Goal: Task Accomplishment & Management: Complete application form

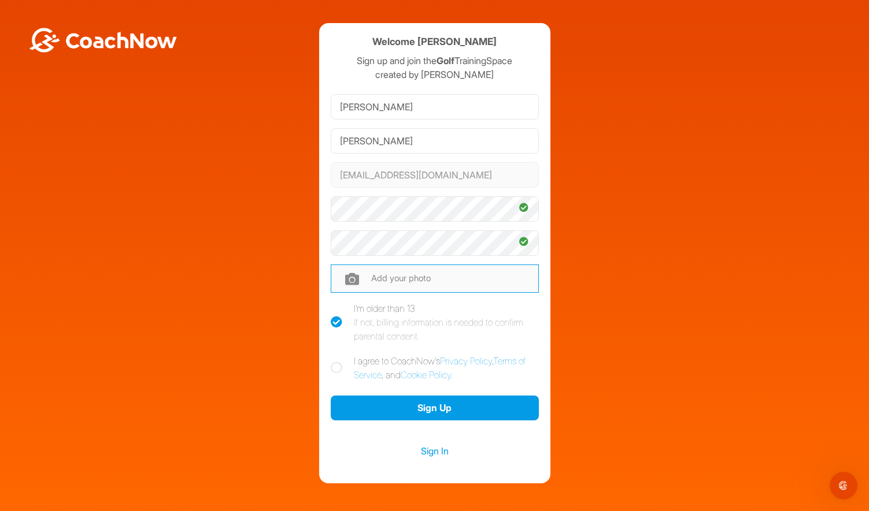
click at [415, 278] on input "file" at bounding box center [435, 279] width 208 height 28
type input "C:\fakepath\006-MLwexFtB-Kk.jpeg"
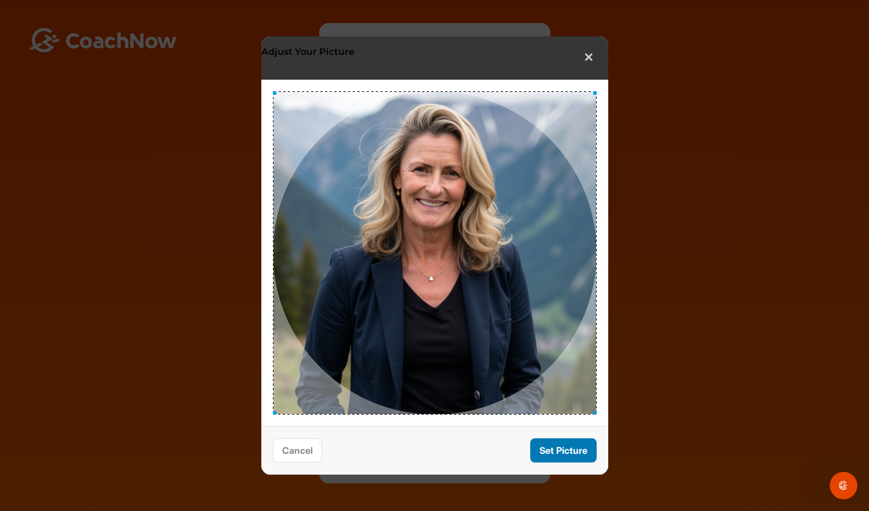
click at [556, 450] on button "Set Picture" at bounding box center [563, 451] width 66 height 25
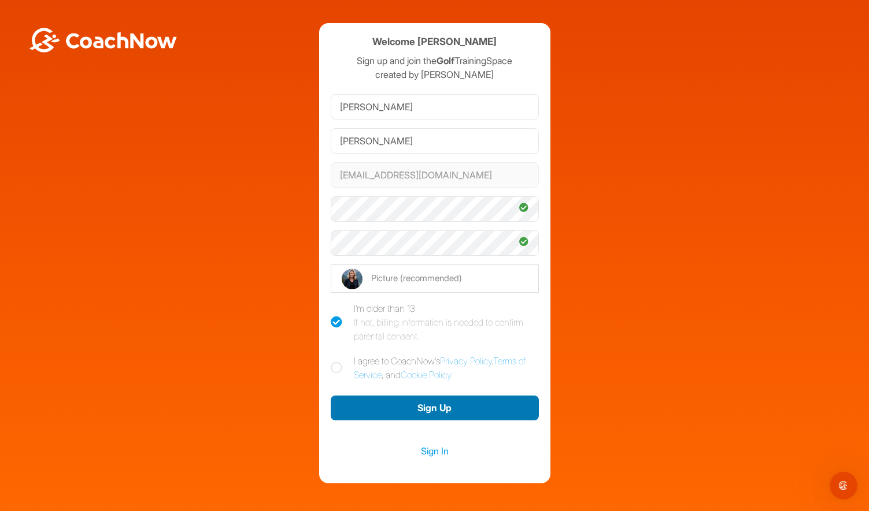
click at [428, 409] on button "Sign Up" at bounding box center [435, 408] width 208 height 25
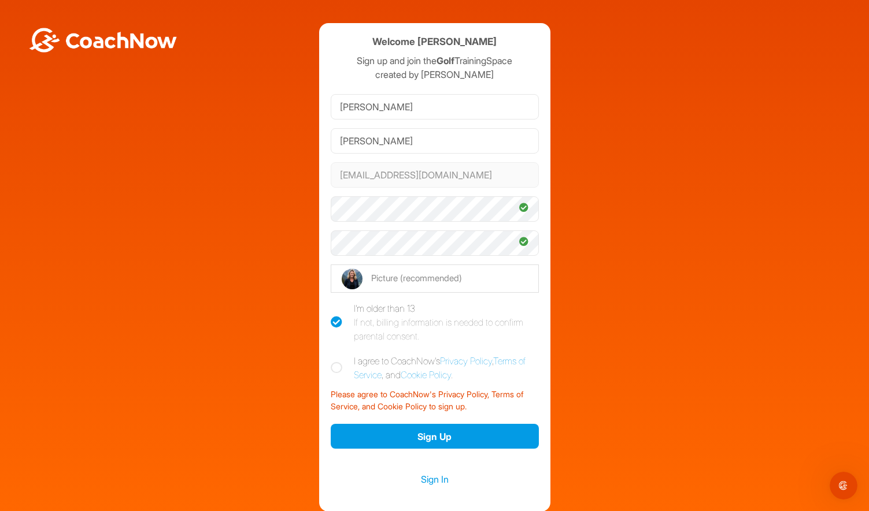
click at [334, 367] on icon at bounding box center [337, 368] width 12 height 12
click at [334, 362] on input "I agree to CoachNow's Privacy Policy , Terms of Service , and Cookie Policy ." at bounding box center [335, 358] width 8 height 8
checkbox input "true"
click at [439, 439] on button "Sign Up" at bounding box center [435, 436] width 208 height 25
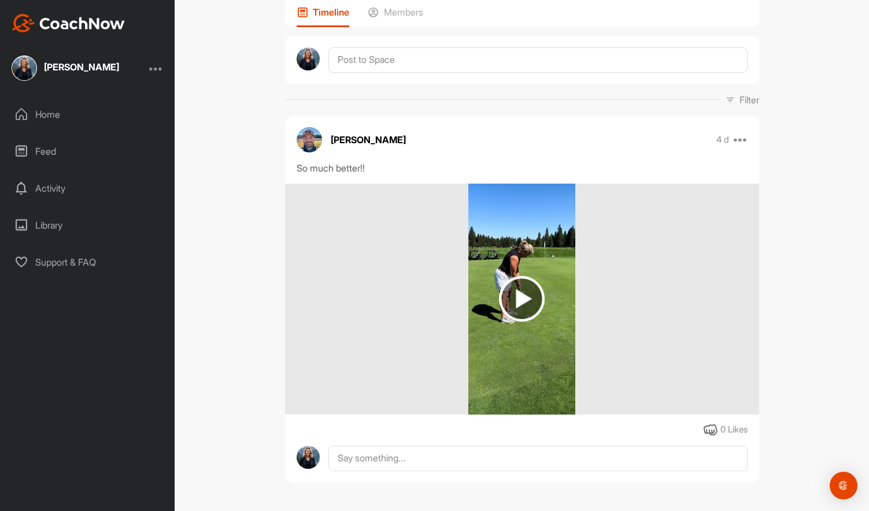
scroll to position [91, 0]
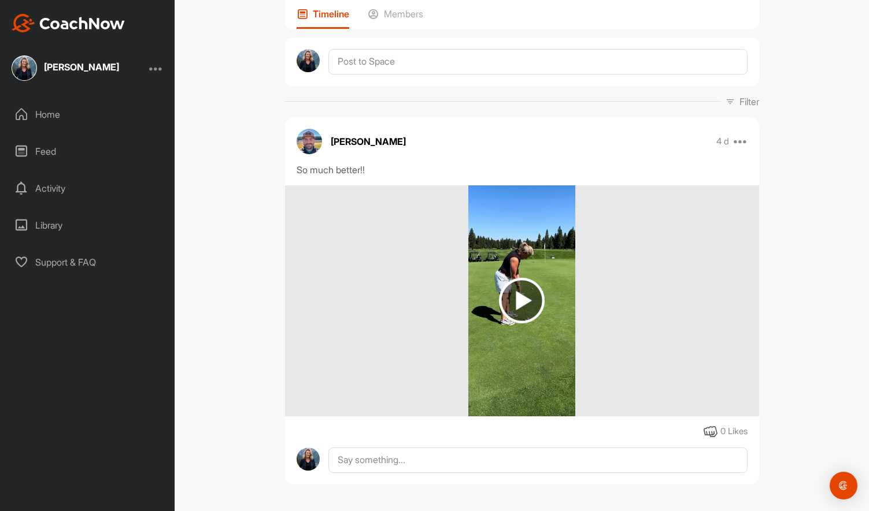
click at [525, 300] on img at bounding box center [522, 301] width 46 height 46
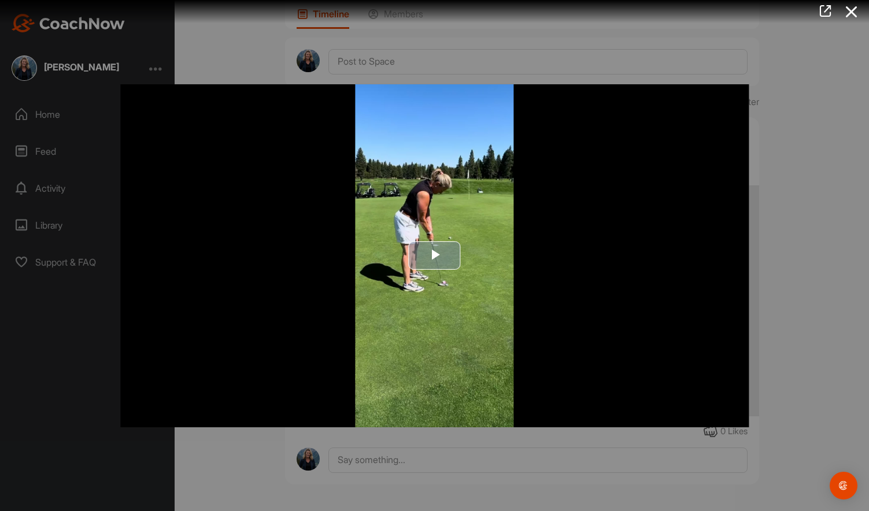
click at [435, 255] on span "Video Player" at bounding box center [435, 255] width 0 height 0
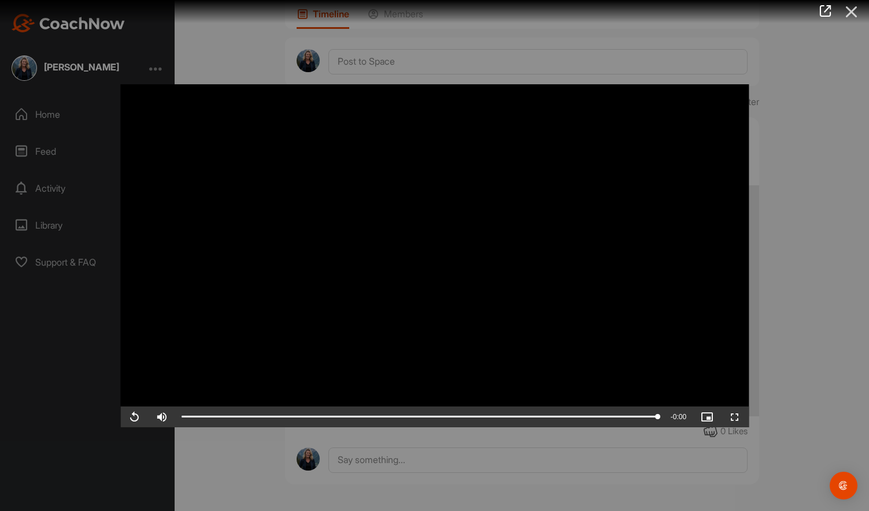
click at [853, 10] on icon at bounding box center [851, 11] width 27 height 21
